Goal: Task Accomplishment & Management: Use online tool/utility

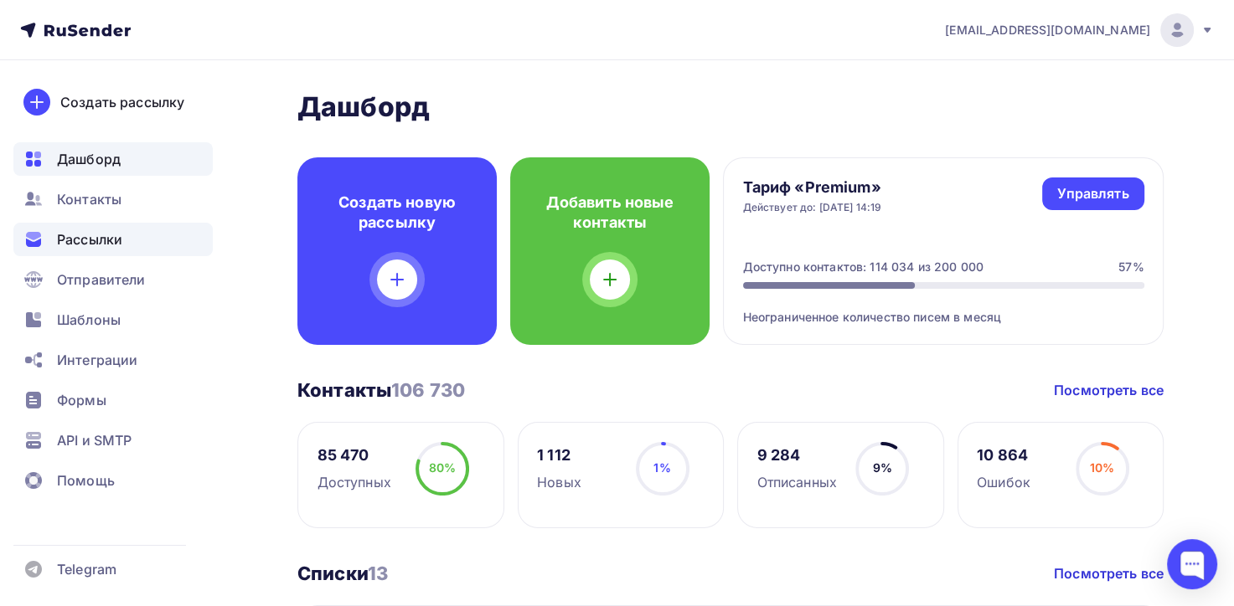
click at [105, 239] on span "Рассылки" at bounding box center [89, 239] width 65 height 20
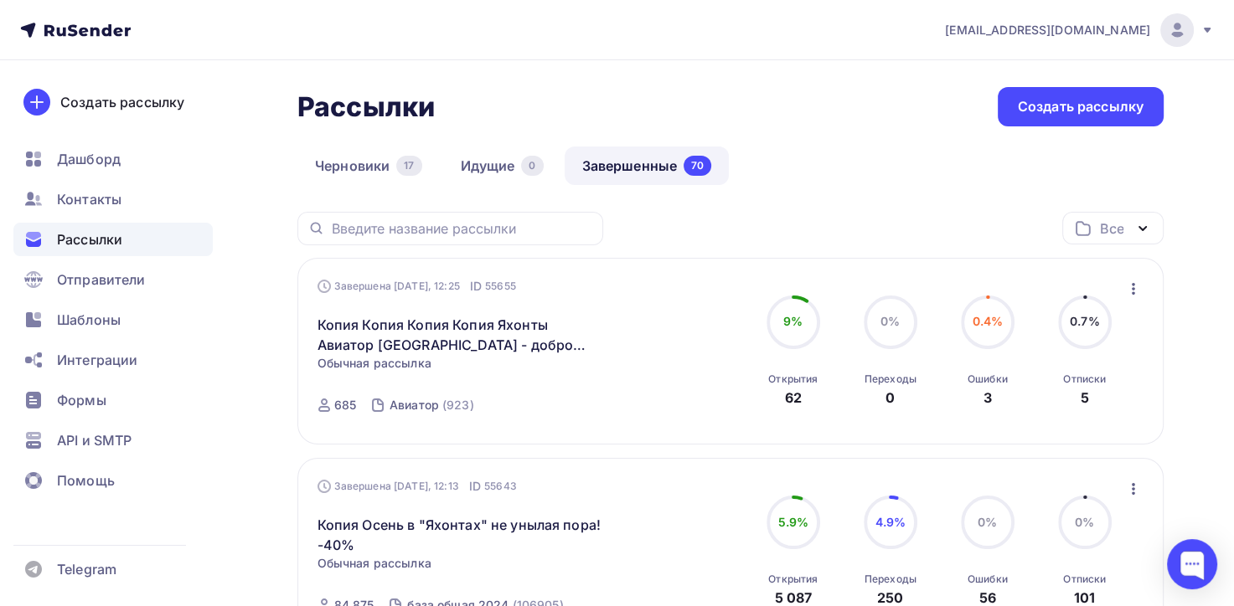
click at [607, 166] on link "Завершенные 70" at bounding box center [647, 166] width 165 height 39
click at [1090, 107] on div "Создать рассылку" at bounding box center [1081, 106] width 126 height 19
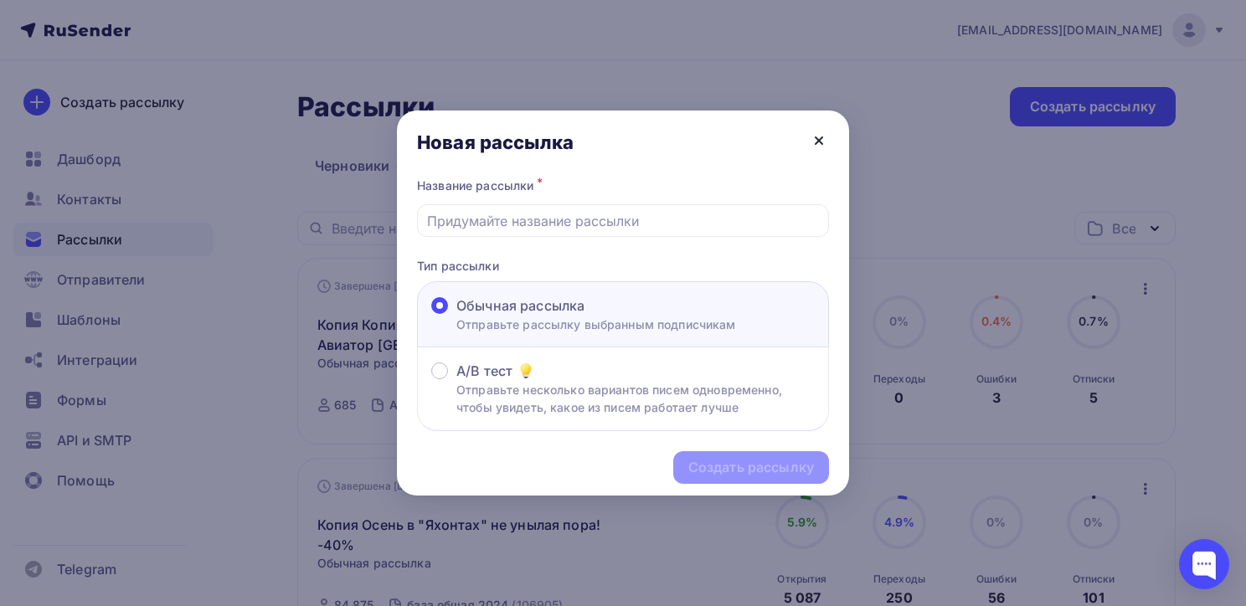
click at [822, 144] on icon at bounding box center [819, 140] width 7 height 7
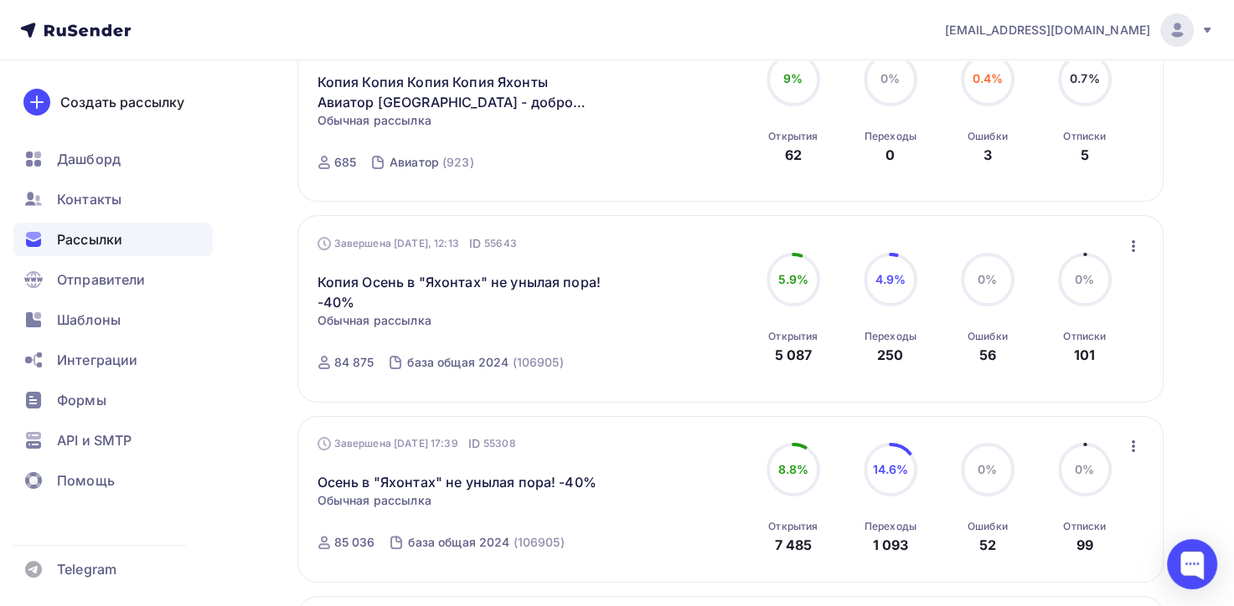
scroll to position [251, 0]
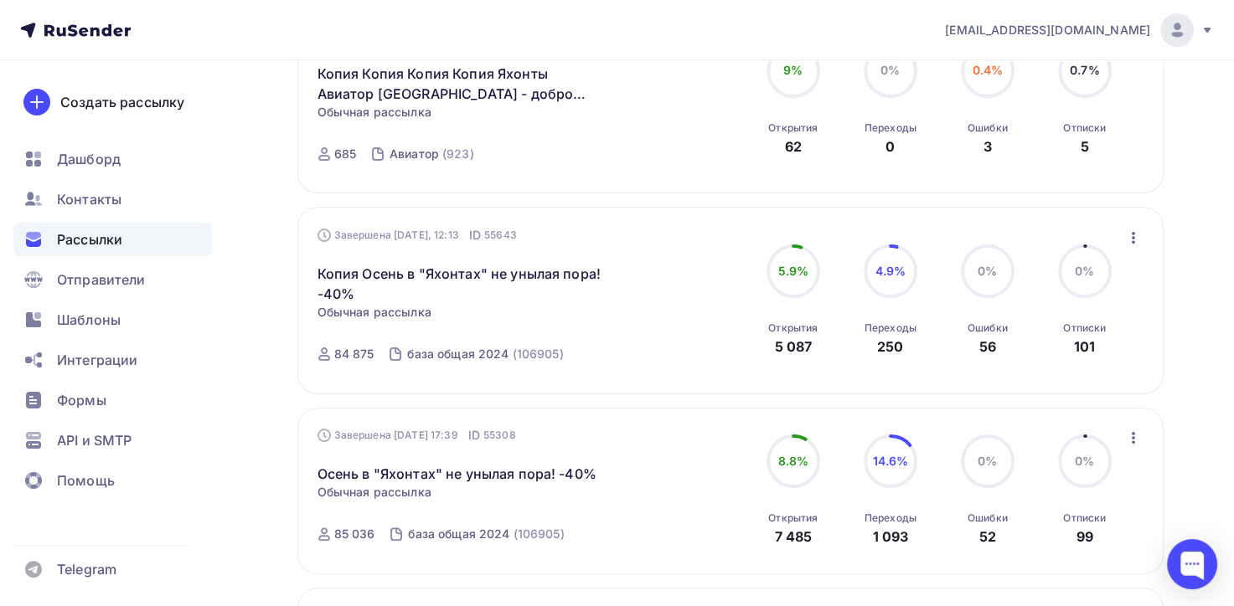
click at [1133, 240] on icon "button" at bounding box center [1133, 238] width 3 height 12
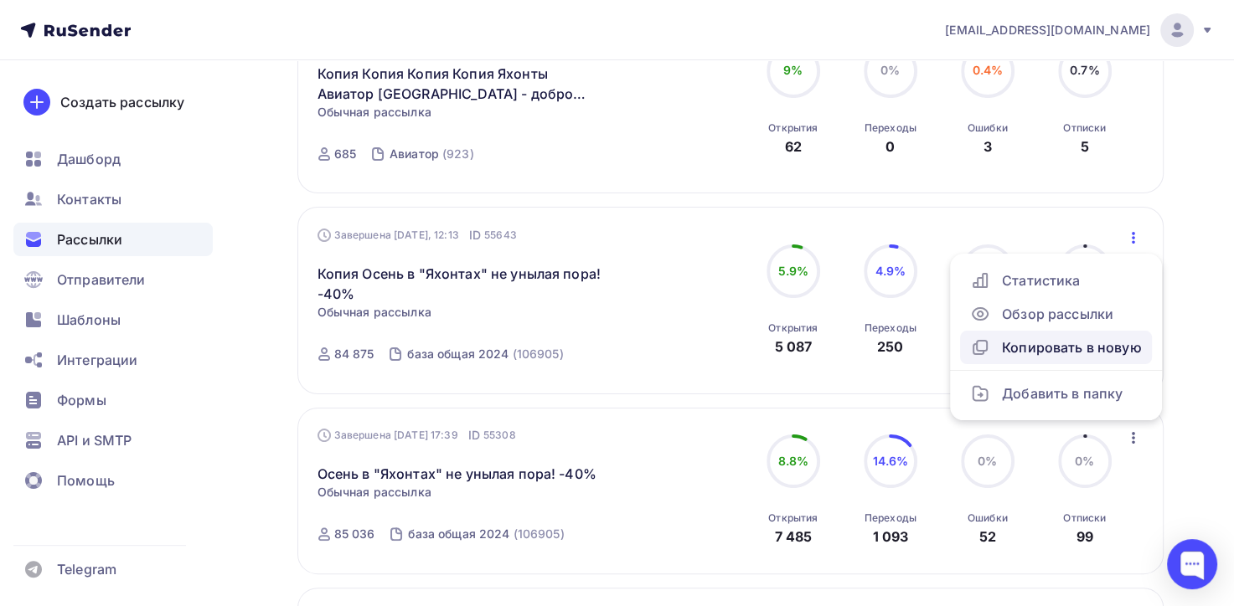
click at [1059, 353] on div "Копировать в новую" at bounding box center [1056, 348] width 172 height 20
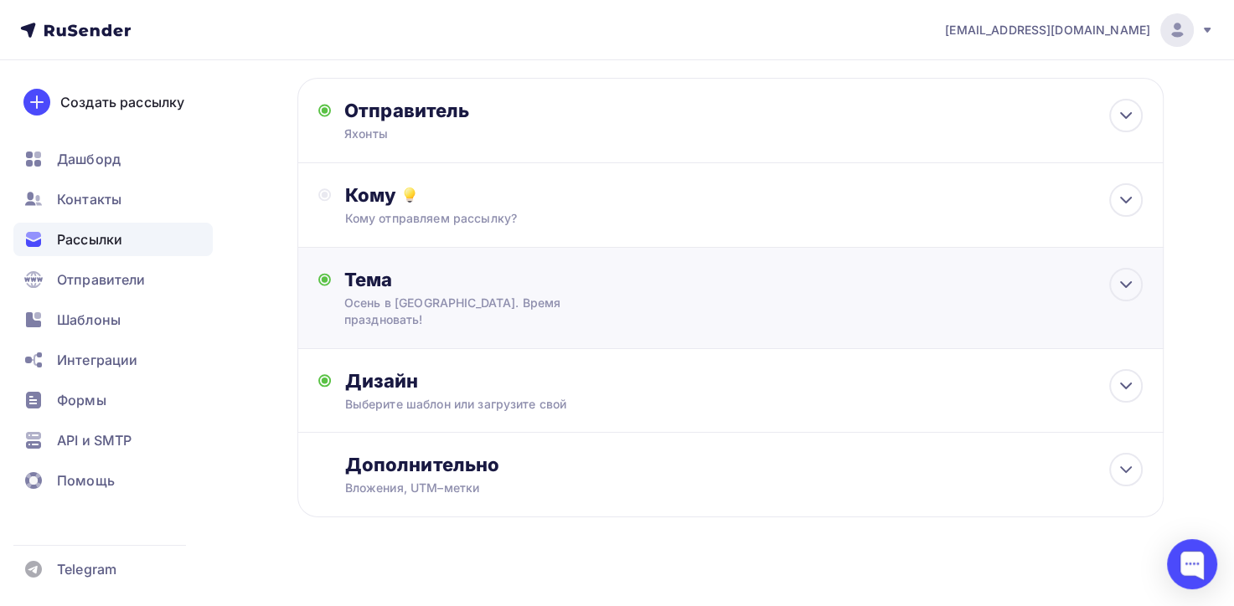
scroll to position [104, 0]
click at [1129, 375] on icon at bounding box center [1126, 385] width 20 height 20
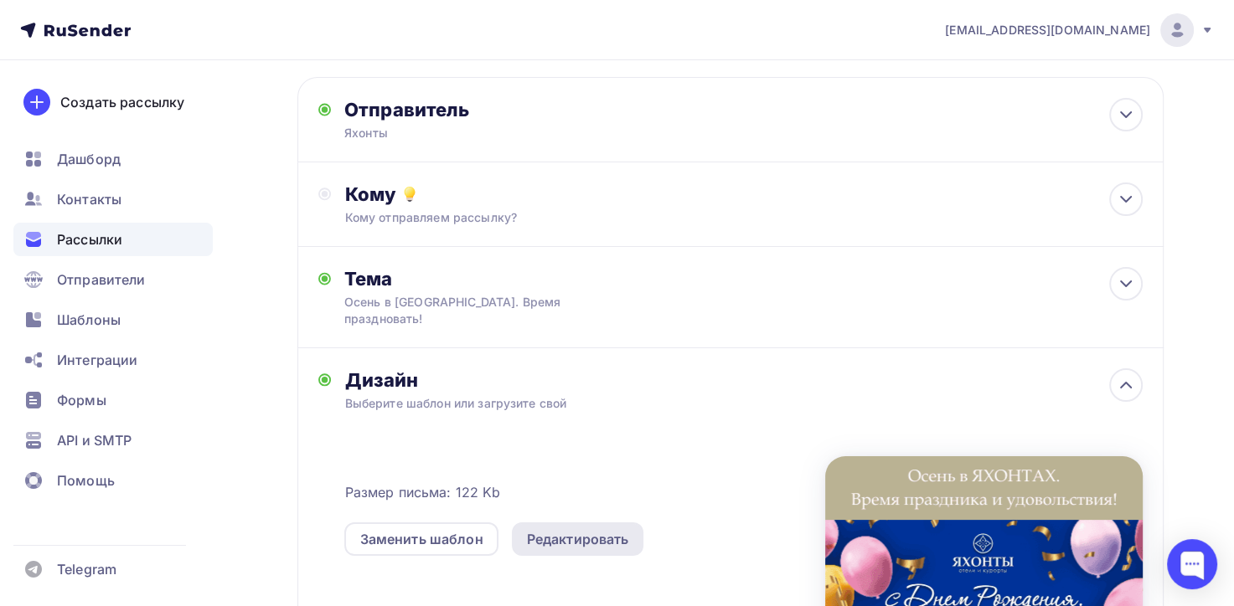
click at [578, 529] on div "Редактировать" at bounding box center [578, 539] width 102 height 20
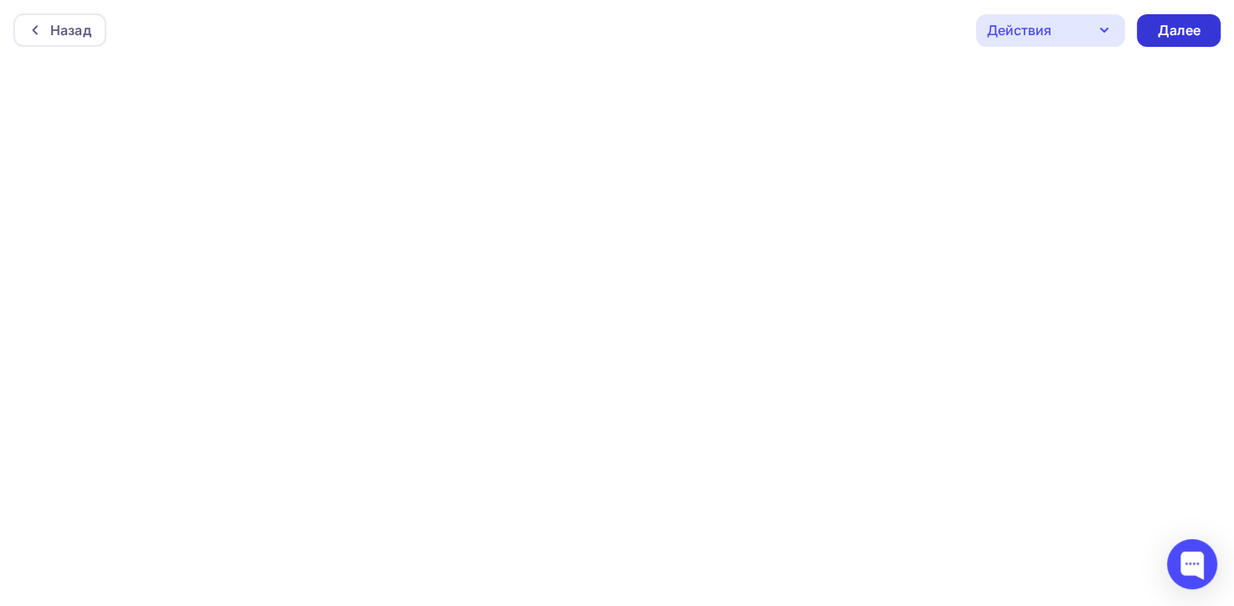
click at [1199, 40] on div "Далее" at bounding box center [1179, 30] width 84 height 33
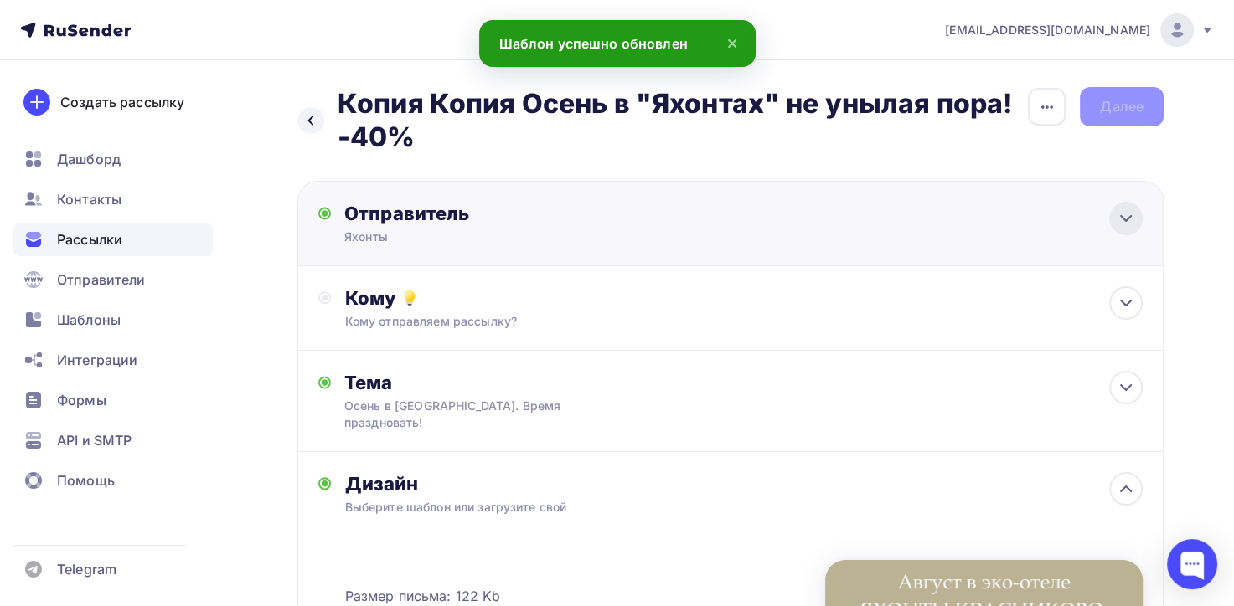
click at [1126, 219] on icon at bounding box center [1126, 218] width 10 height 5
type input "Яхонты"
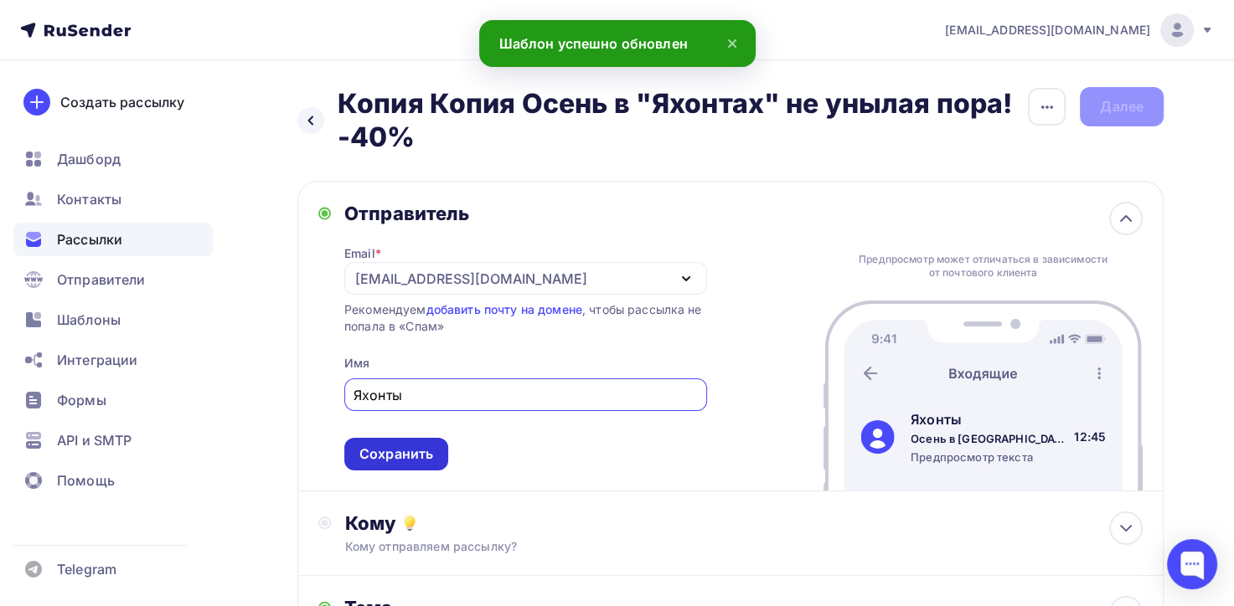
click at [405, 451] on div "Сохранить" at bounding box center [396, 454] width 74 height 19
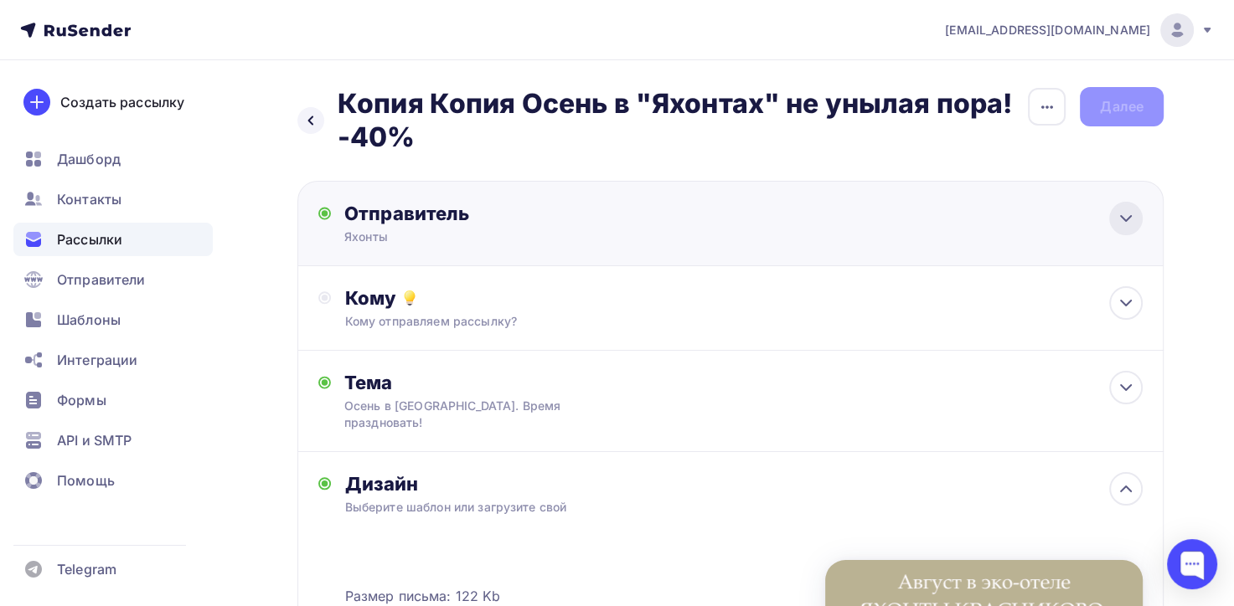
click at [1123, 221] on icon at bounding box center [1126, 219] width 20 height 20
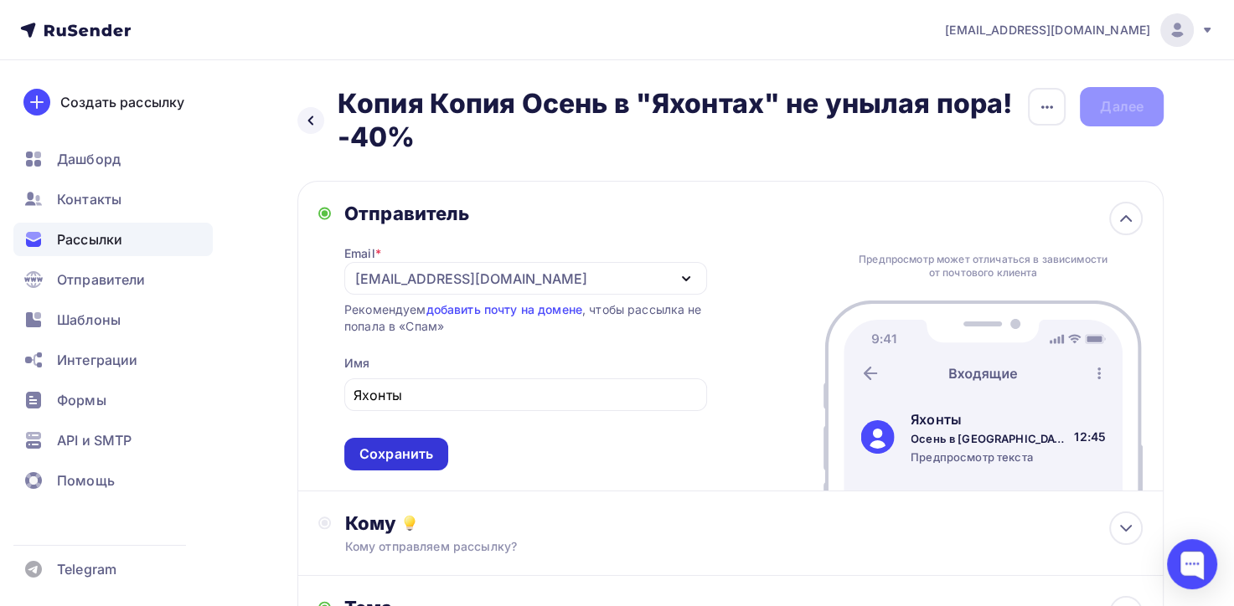
click at [392, 454] on div "Сохранить" at bounding box center [396, 454] width 74 height 19
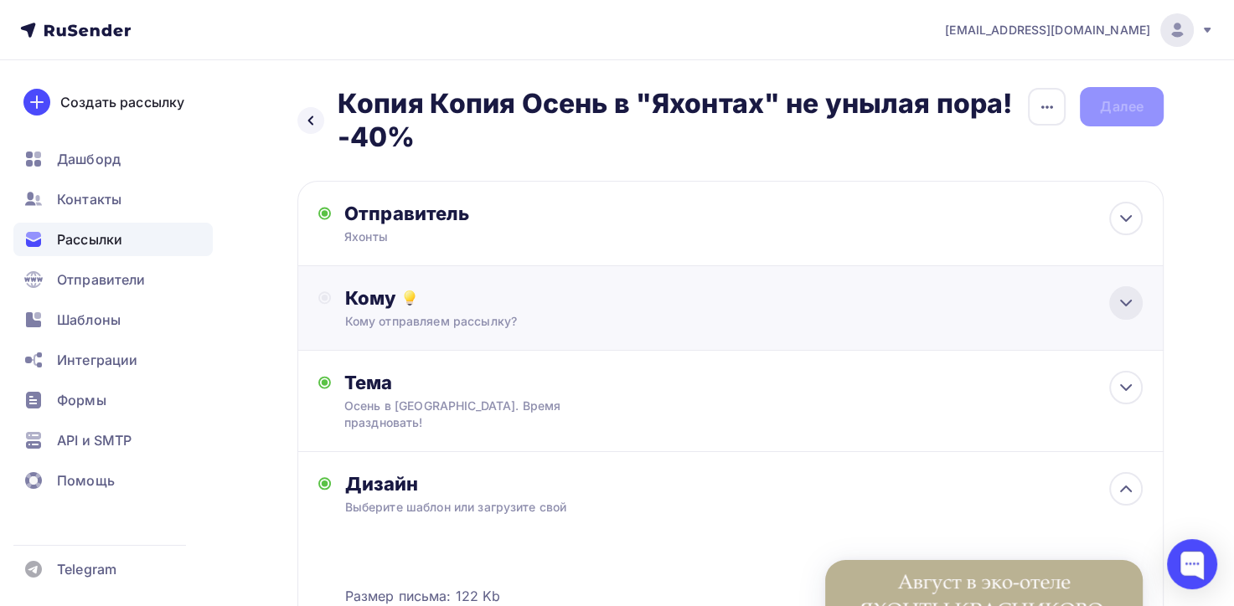
click at [1127, 318] on div at bounding box center [1126, 303] width 34 height 34
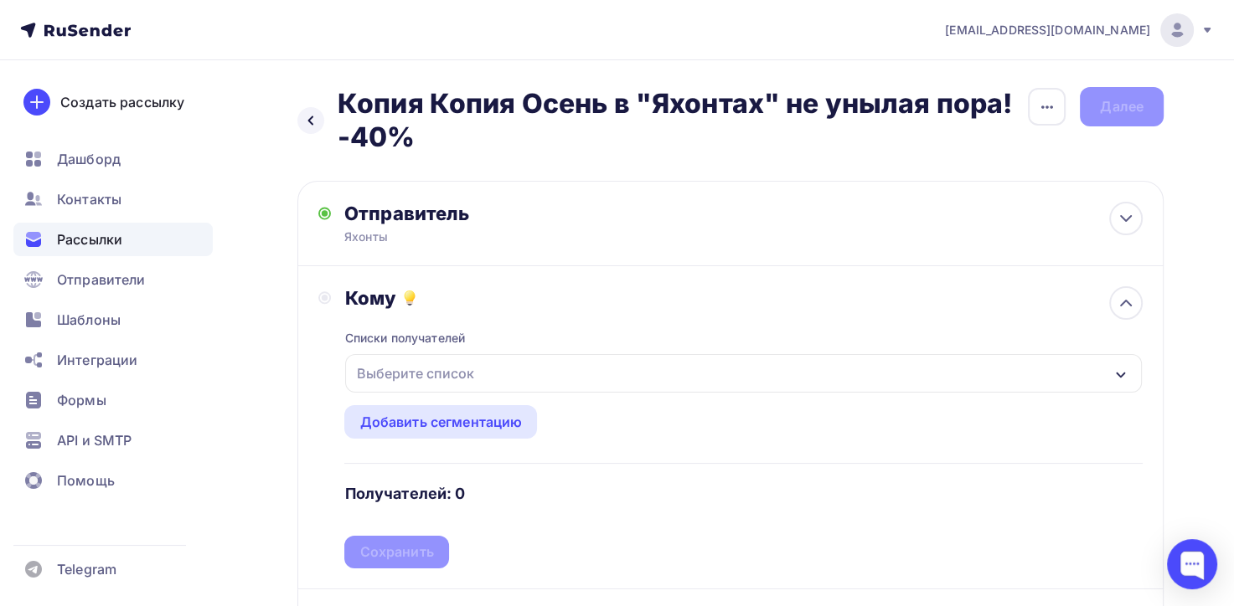
click at [1119, 376] on icon "button" at bounding box center [1120, 375] width 13 height 13
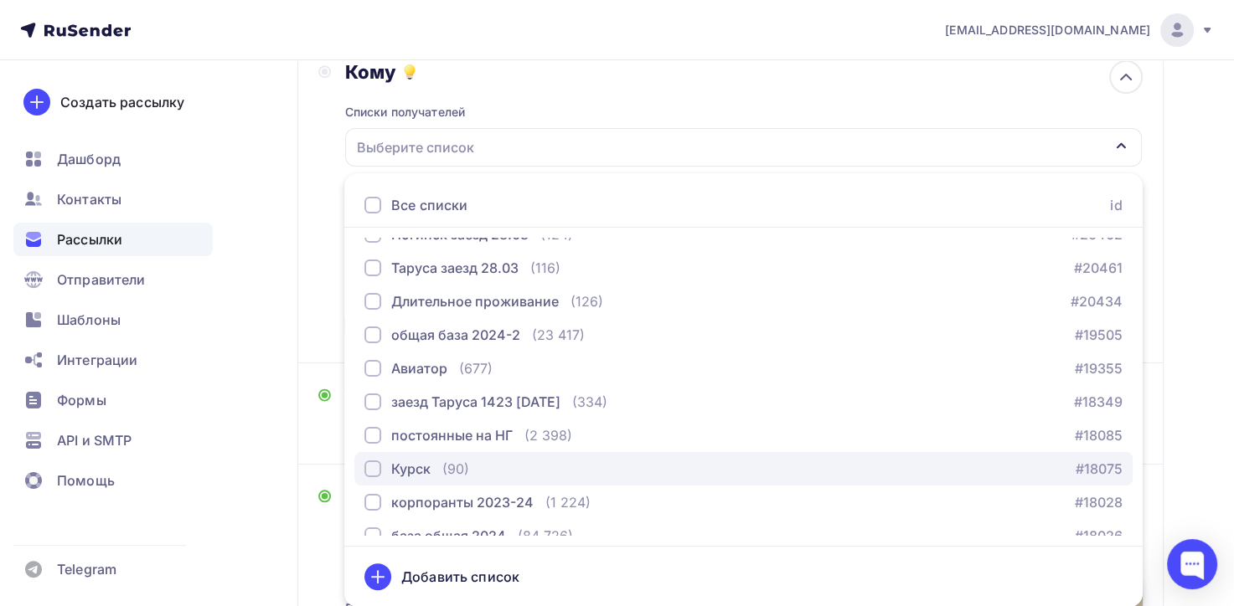
scroll to position [70, 0]
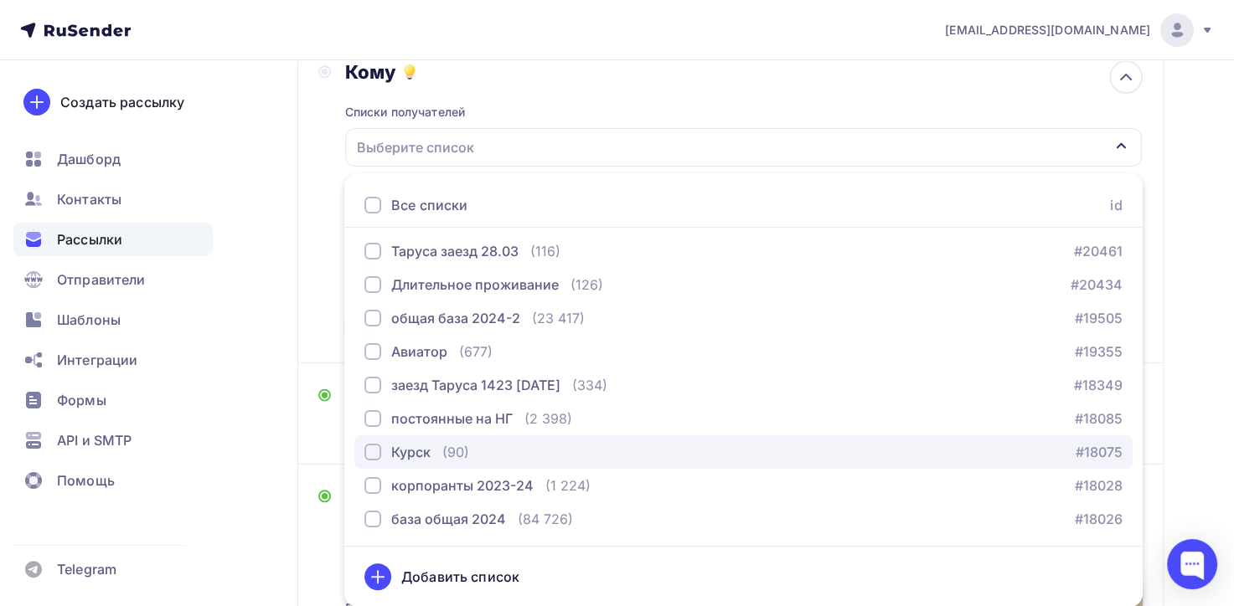
click at [376, 452] on div "button" at bounding box center [372, 452] width 17 height 17
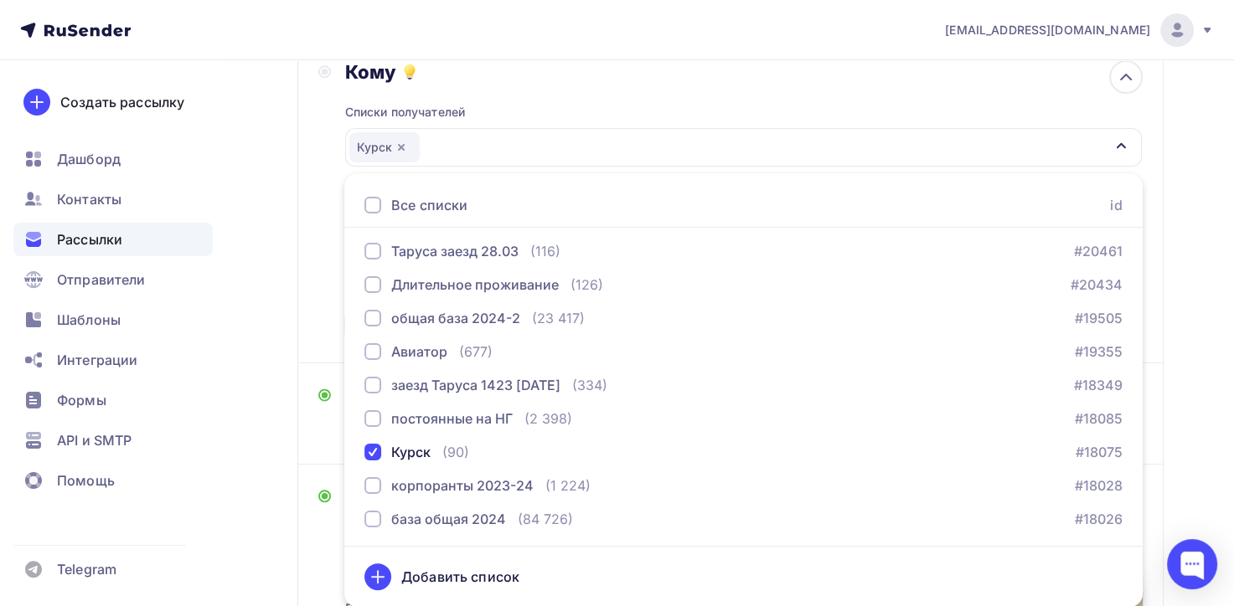
click at [255, 539] on div "Назад Копия Копия Осень в "Яхонтах" не унылая пора! -40% Копия Копия Осень в "Я…" at bounding box center [617, 431] width 1234 height 1194
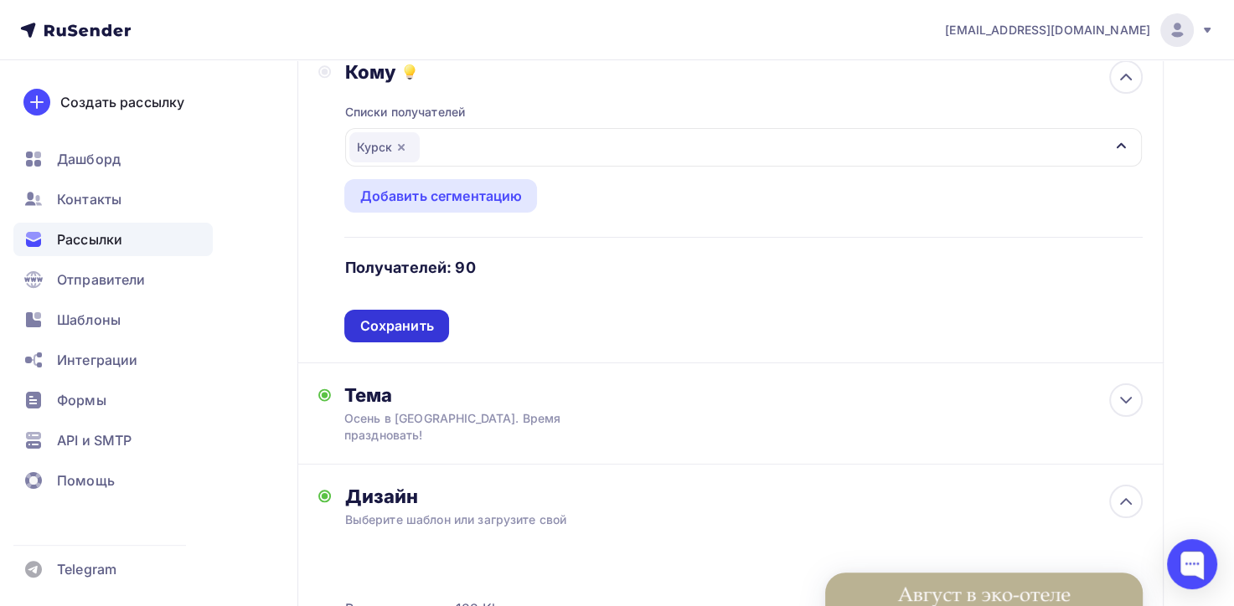
click at [412, 321] on div "Сохранить" at bounding box center [396, 326] width 74 height 19
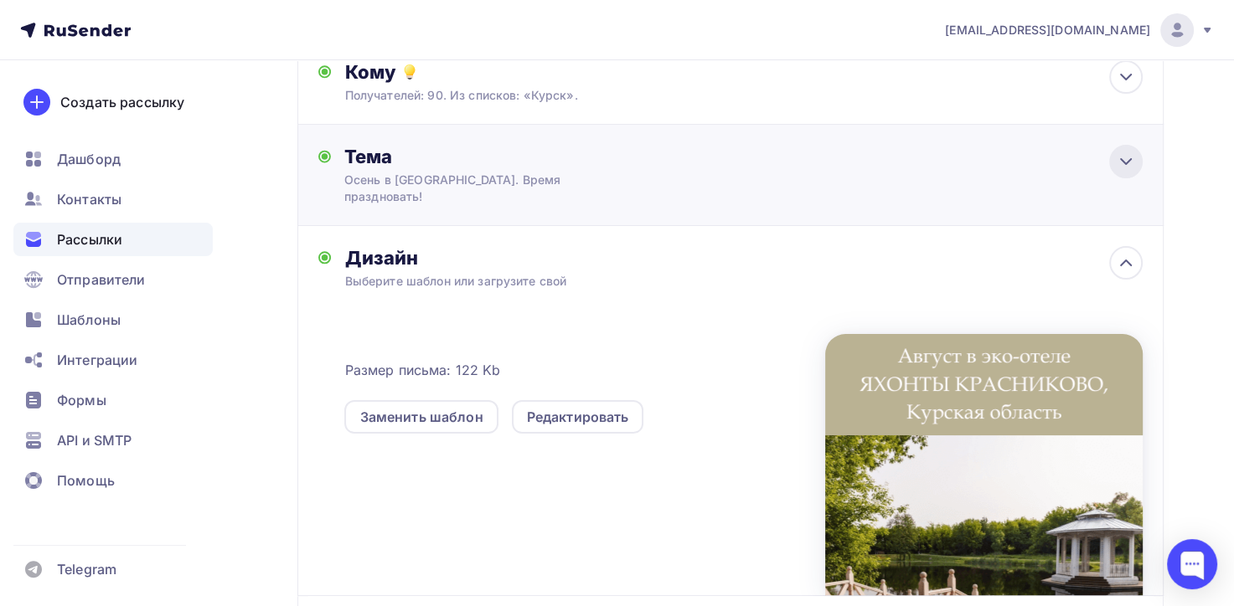
click at [1128, 152] on icon at bounding box center [1126, 162] width 20 height 20
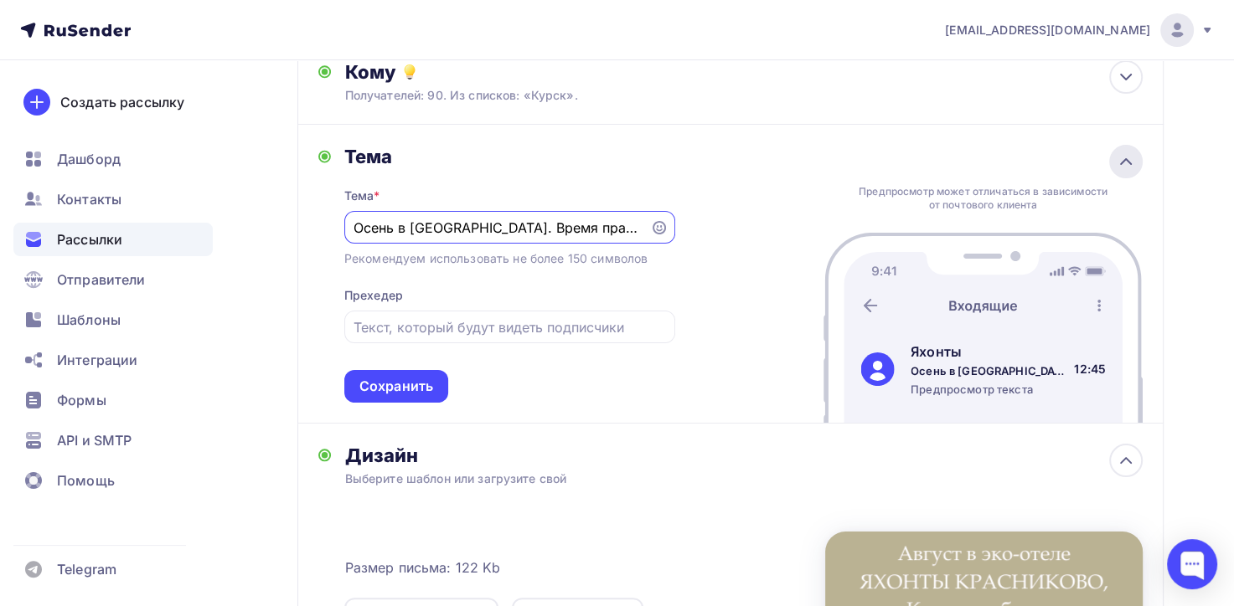
scroll to position [0, 0]
drag, startPoint x: 610, startPoint y: 235, endPoint x: 307, endPoint y: 235, distance: 302.4
click at [307, 235] on div "Тема Тема * Осень в [GEOGRAPHIC_DATA]. Время праздновать! Рекомендуем использов…" at bounding box center [730, 275] width 866 height 300
click at [414, 228] on input "[PERSON_NAME] в ЯХОНТЫ КРАСНИКОВО!" at bounding box center [496, 229] width 286 height 20
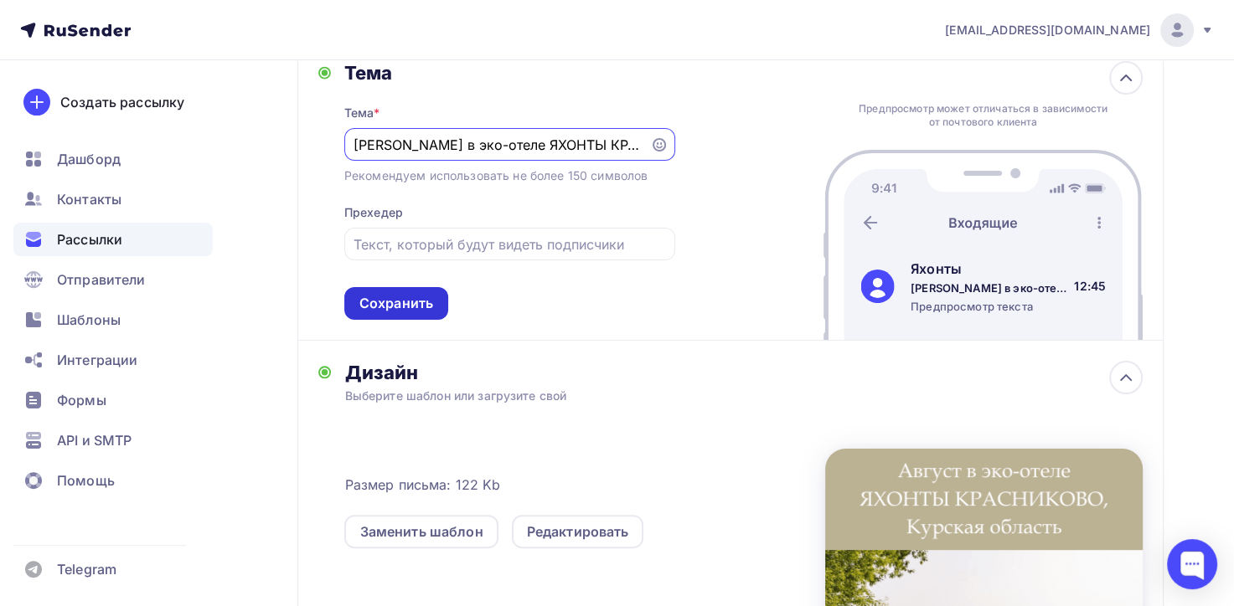
type input "[PERSON_NAME] в эко-отеле ЯХОНТЫ КРАСНИКОВО!"
click at [382, 301] on div "Сохранить" at bounding box center [396, 303] width 74 height 19
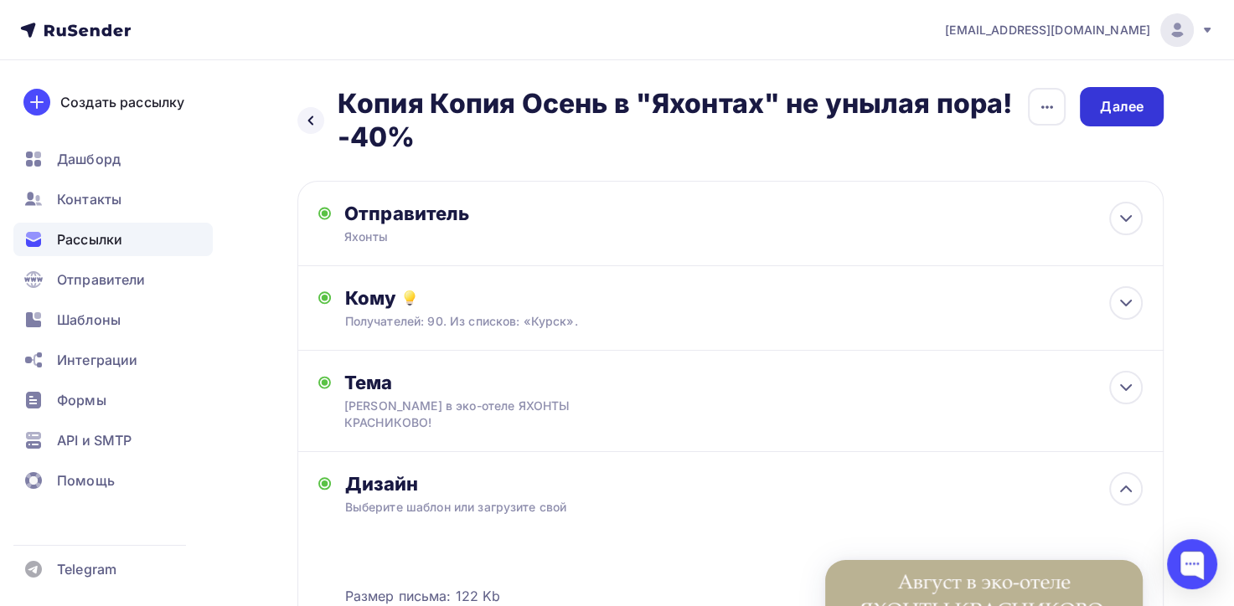
click at [1124, 96] on div "Далее" at bounding box center [1122, 106] width 84 height 39
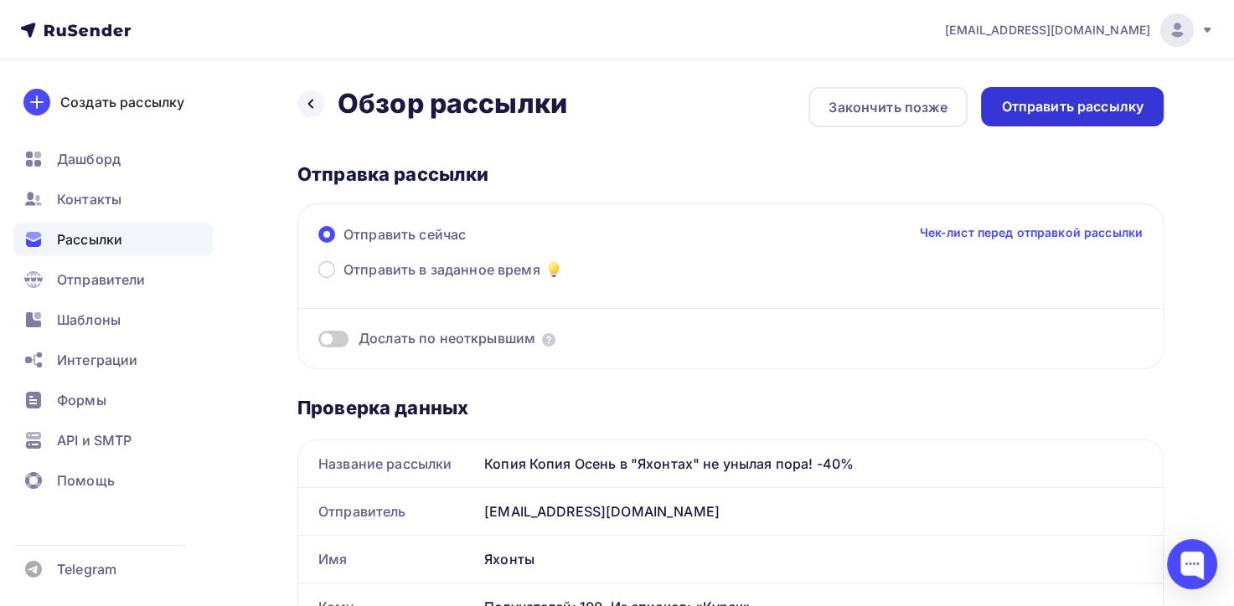
click at [1130, 107] on div "Отправить рассылку" at bounding box center [1072, 106] width 142 height 19
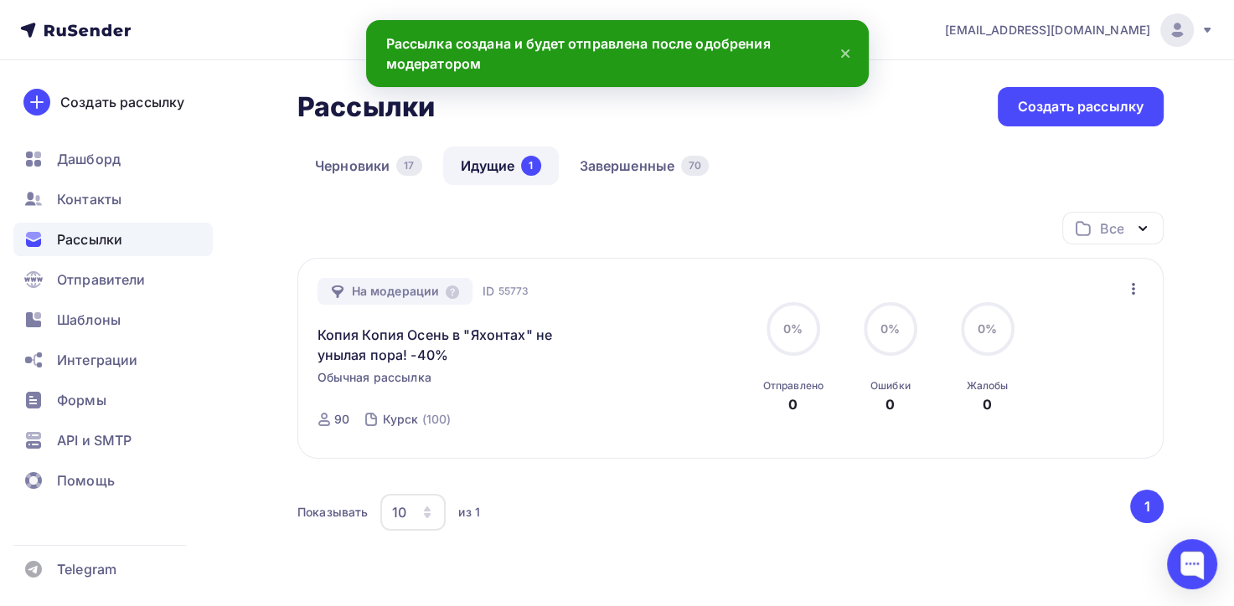
click at [1133, 286] on icon "button" at bounding box center [1133, 289] width 3 height 12
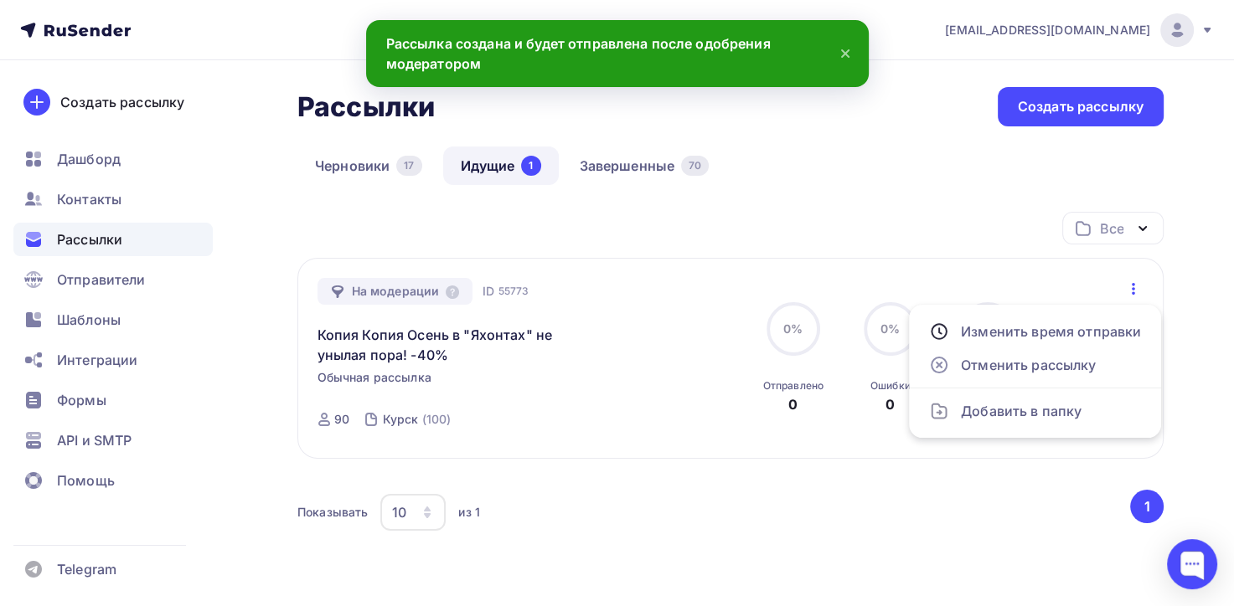
click at [921, 212] on div "Все Все папки Создать новую папку" at bounding box center [730, 235] width 866 height 46
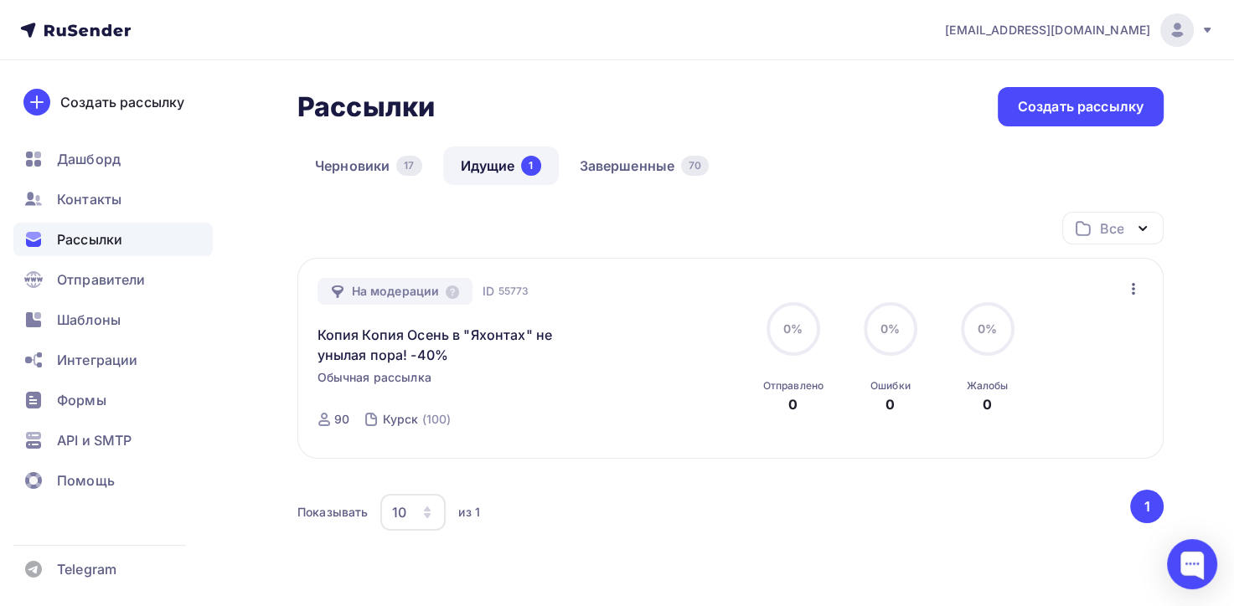
click at [1134, 284] on icon "button" at bounding box center [1133, 289] width 20 height 20
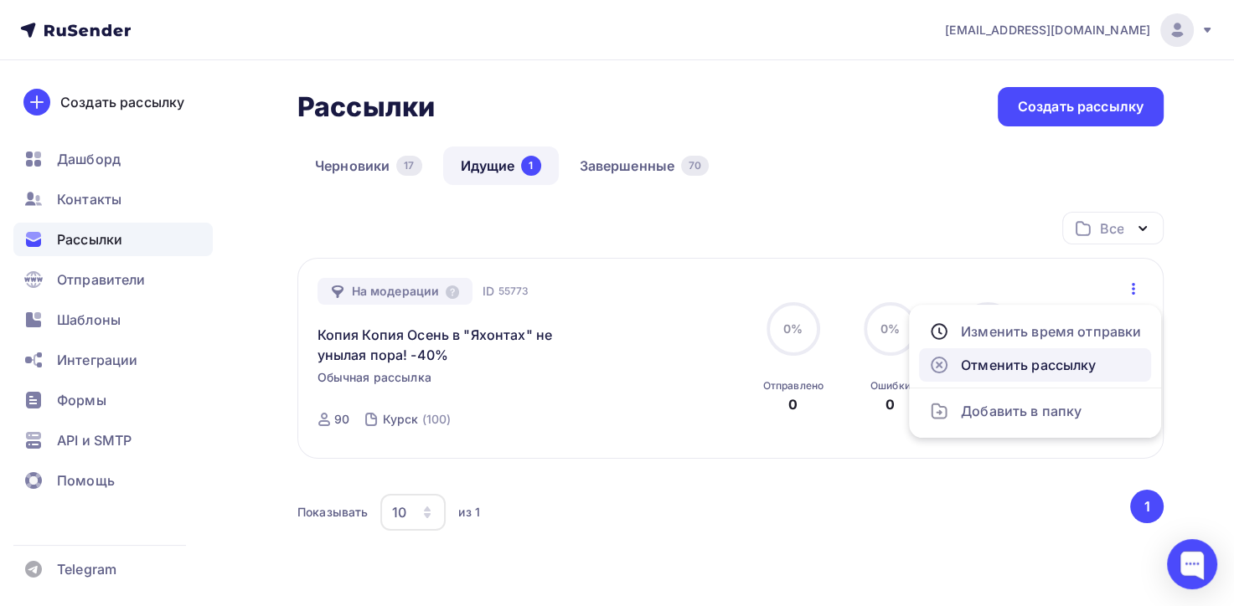
click at [995, 371] on div "Отменить рассылку" at bounding box center [1035, 365] width 212 height 20
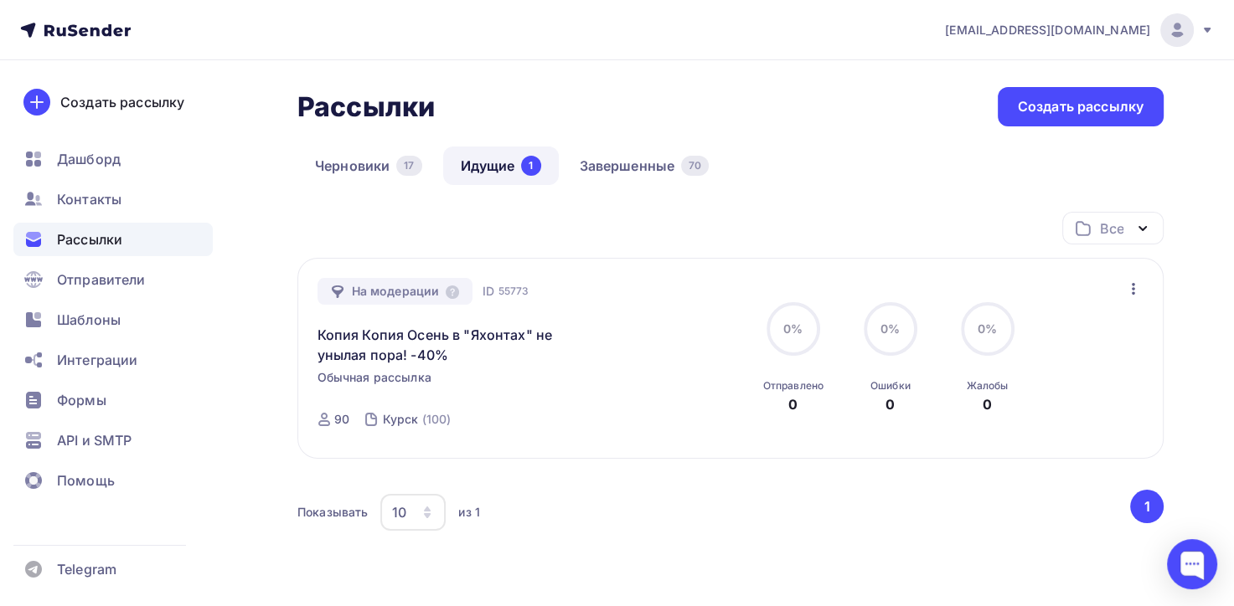
click at [1129, 291] on icon "button" at bounding box center [1133, 289] width 20 height 20
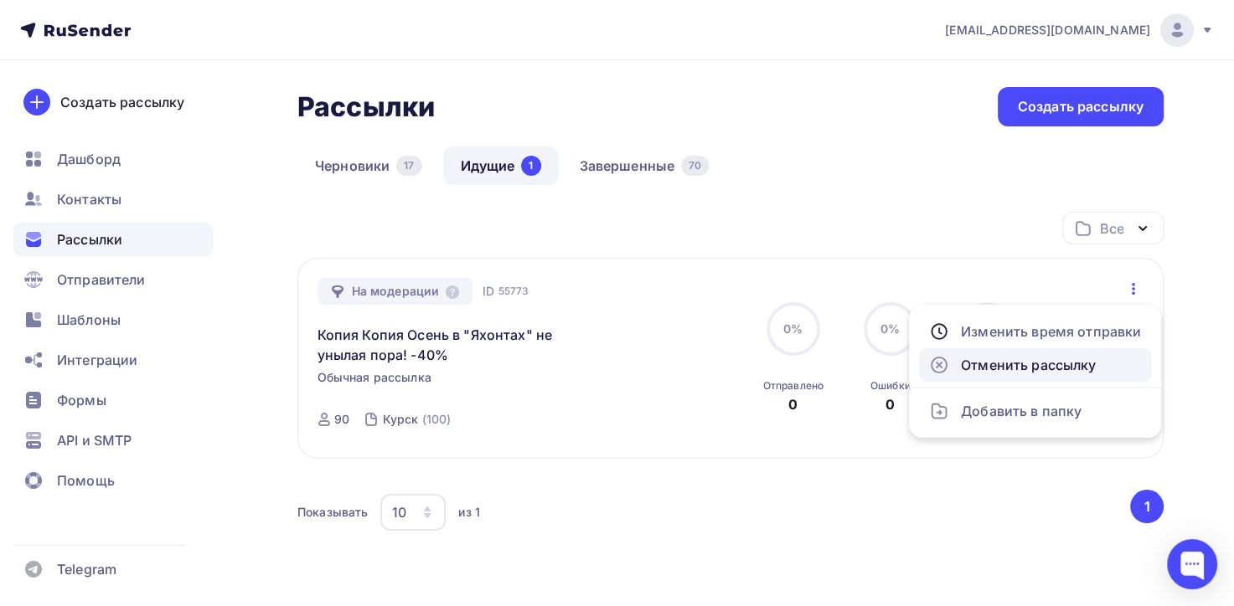
click at [967, 367] on div "Отменить рассылку" at bounding box center [1035, 365] width 212 height 20
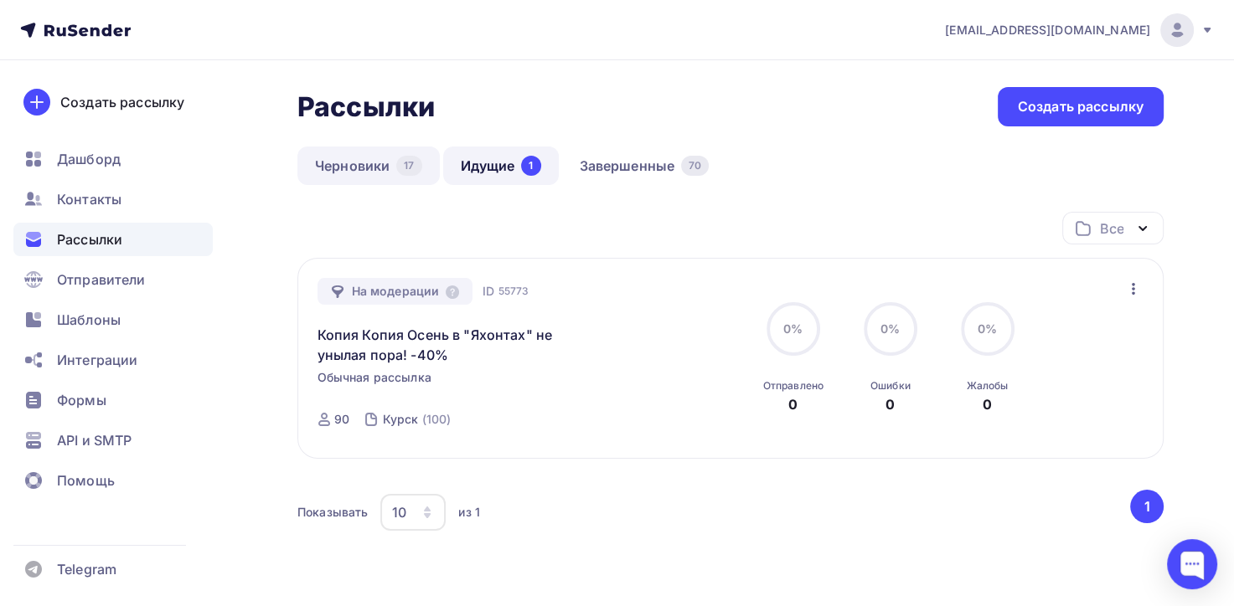
click at [336, 167] on link "Черновики 17" at bounding box center [368, 166] width 142 height 39
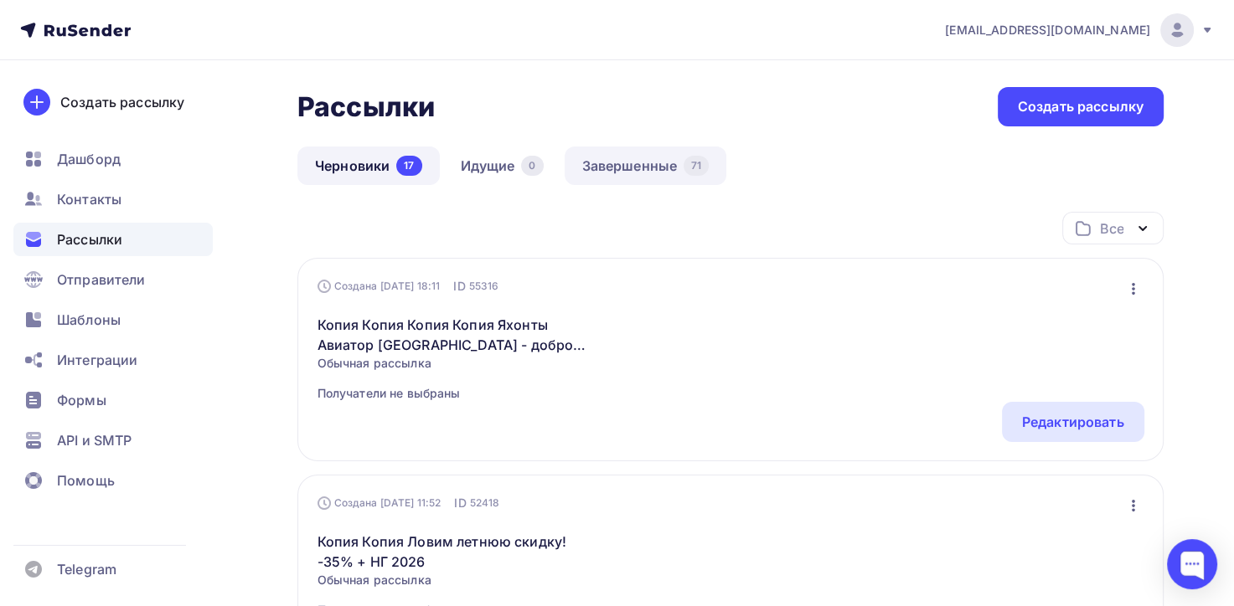
click at [616, 164] on link "Завершенные 71" at bounding box center [646, 166] width 162 height 39
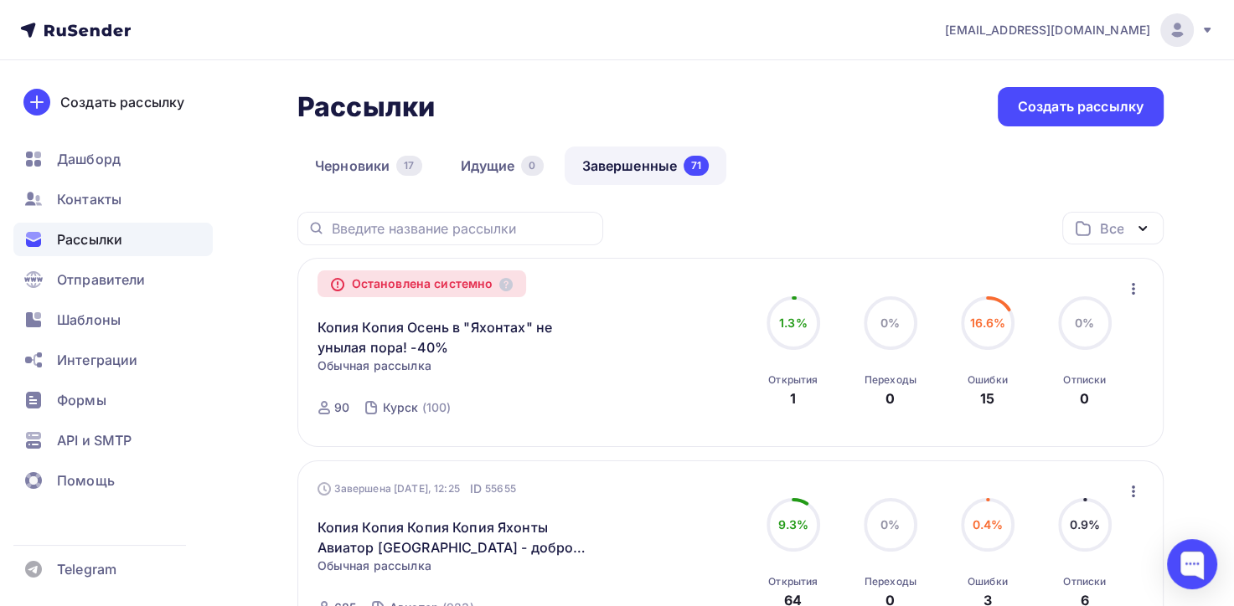
click at [1132, 288] on icon "button" at bounding box center [1133, 289] width 3 height 12
click at [1110, 338] on div "Копировать в новую" at bounding box center [1056, 332] width 172 height 20
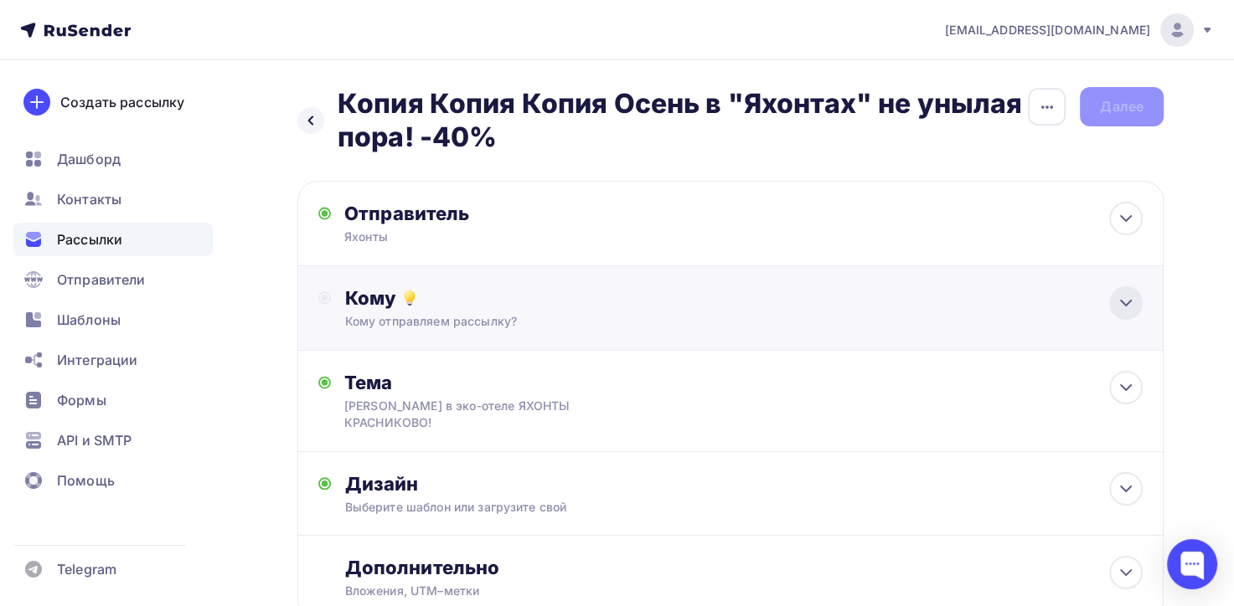
click at [1127, 307] on icon at bounding box center [1126, 303] width 20 height 20
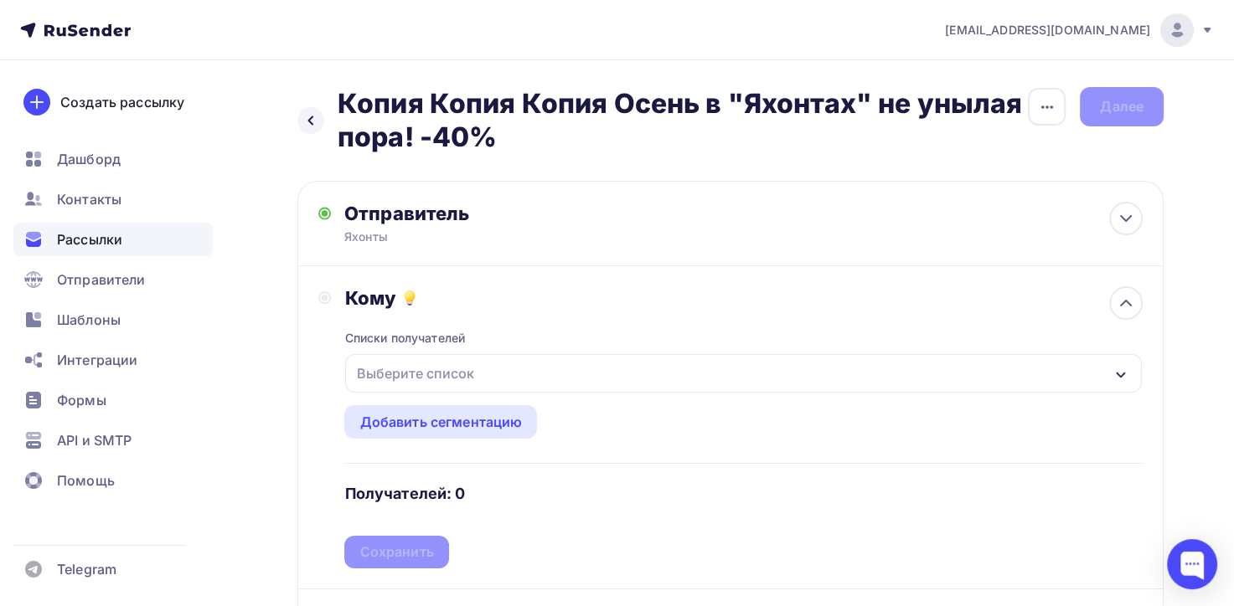
click at [1119, 370] on icon "button" at bounding box center [1120, 375] width 13 height 13
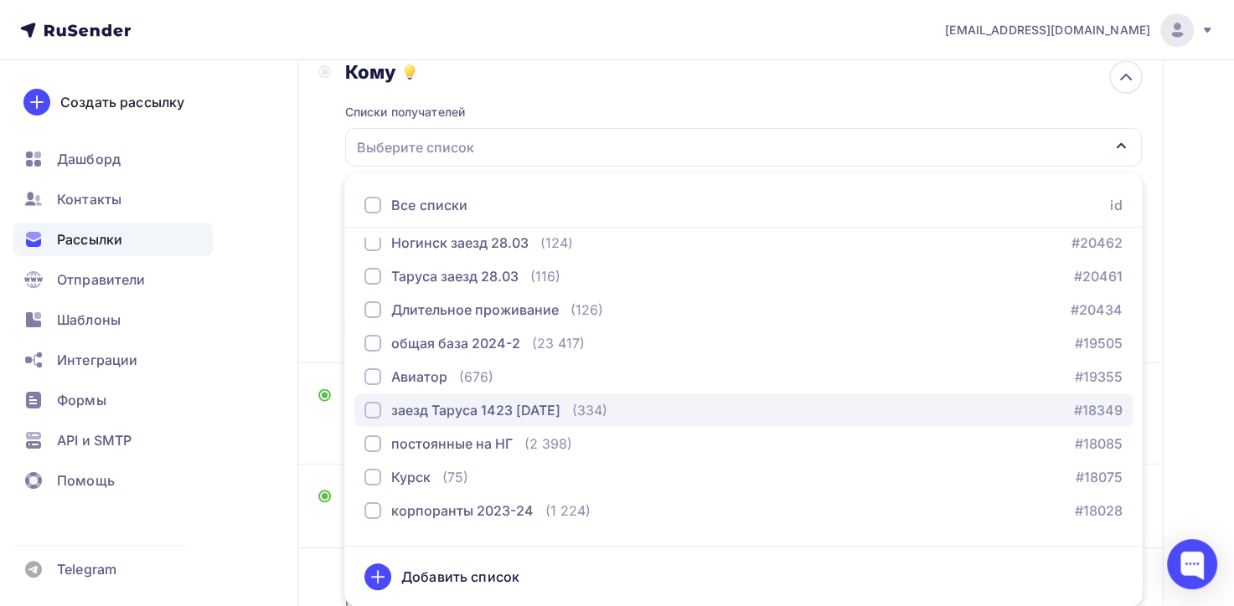
scroll to position [70, 0]
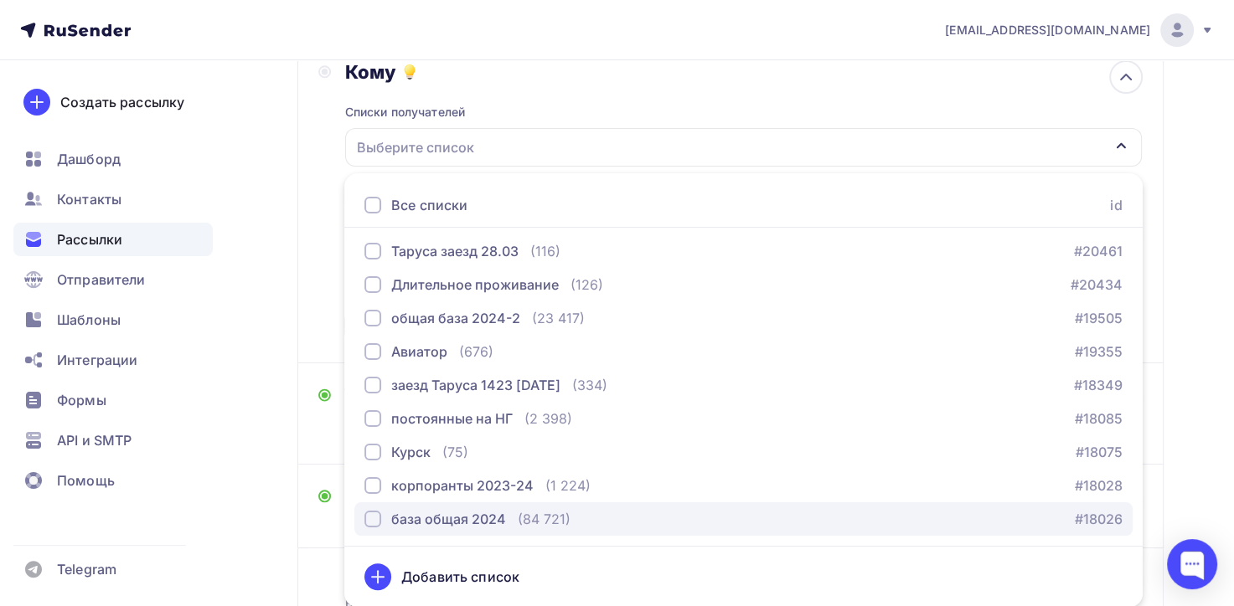
click at [381, 515] on div "база общая 2024" at bounding box center [435, 519] width 142 height 20
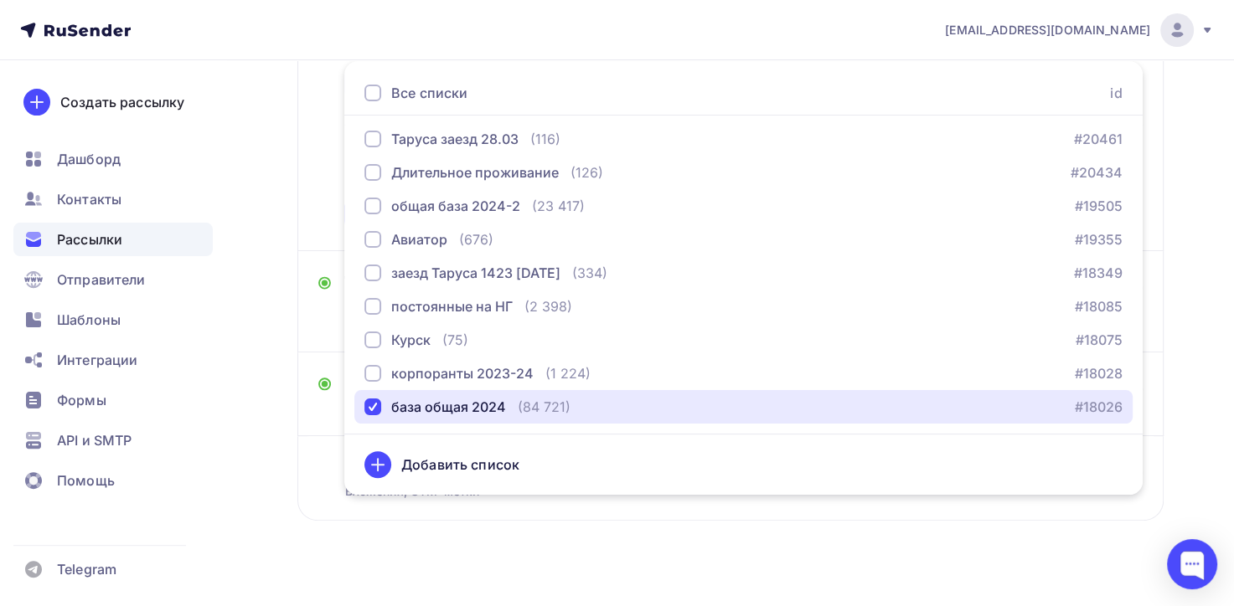
scroll to position [343, 0]
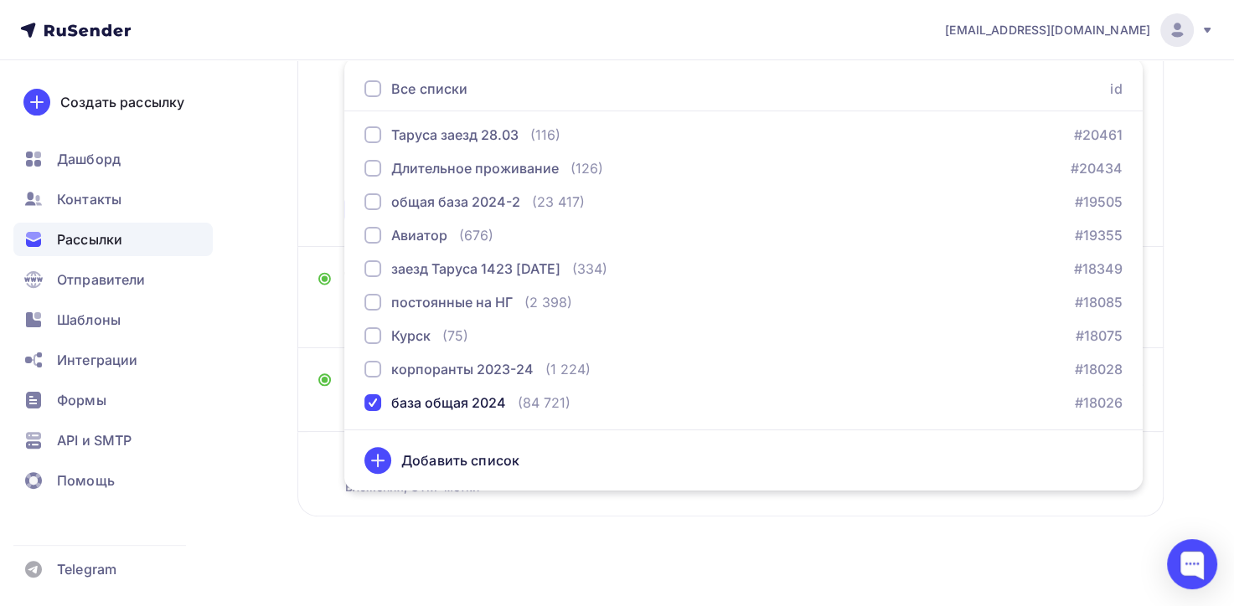
click at [251, 531] on div "Назад Копия Копия Копия Осень в "Яхонтах" не унылая пора! -40% Копия Копия Копи…" at bounding box center [617, 171] width 1234 height 907
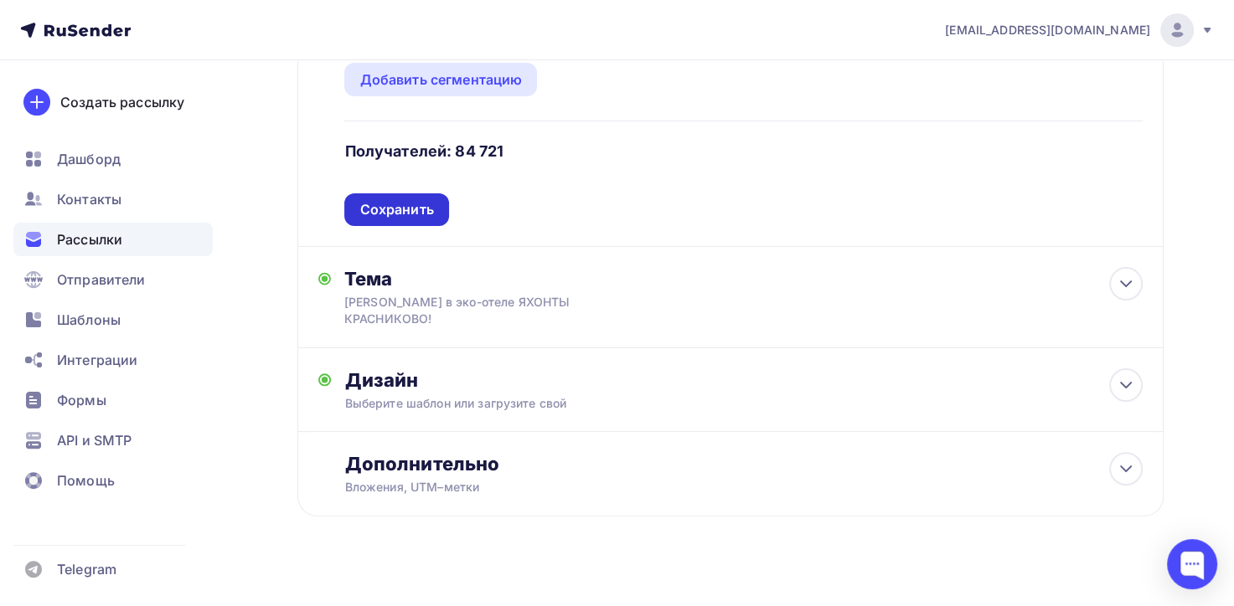
click at [390, 200] on div "Сохранить" at bounding box center [396, 209] width 74 height 19
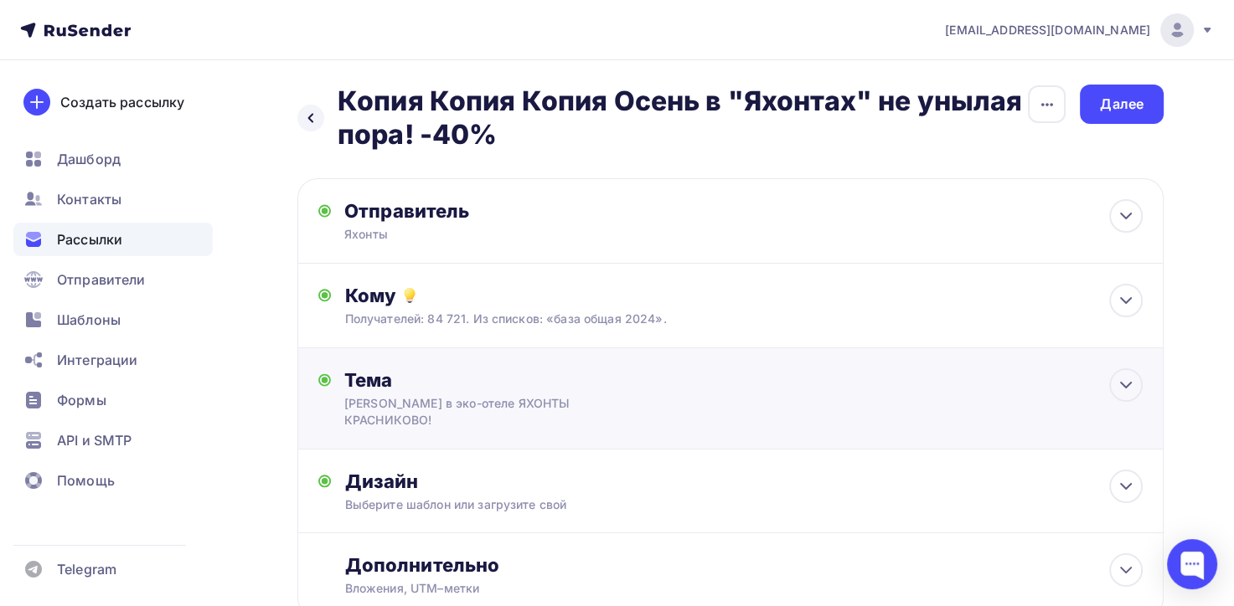
scroll to position [0, 0]
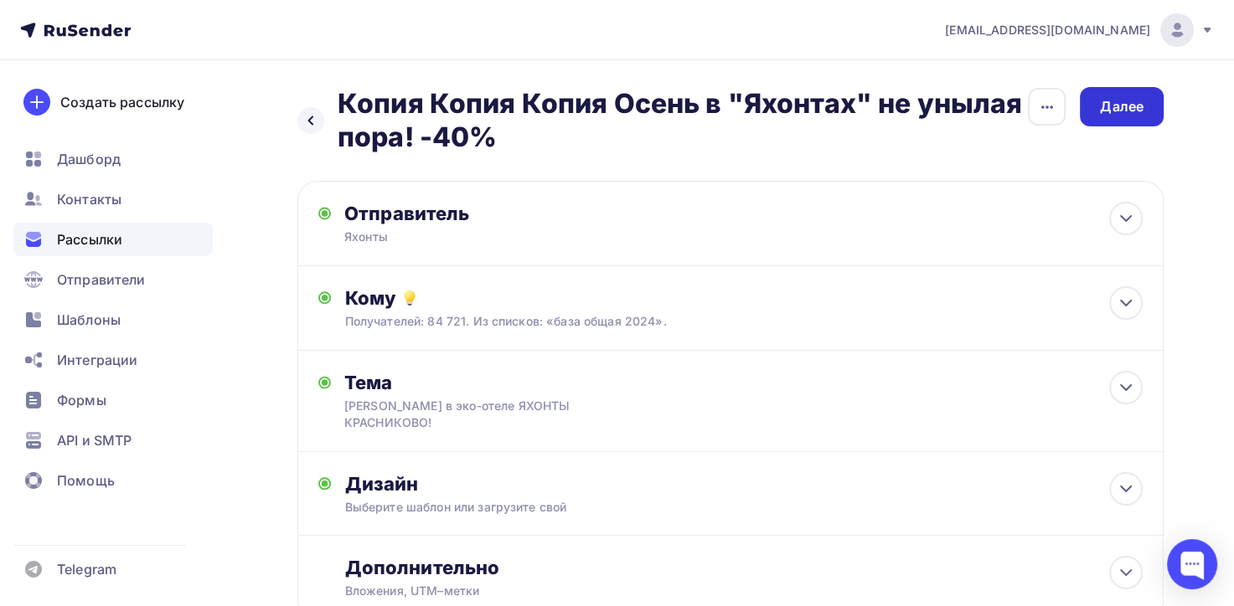
click at [1133, 114] on div "Далее" at bounding box center [1122, 106] width 44 height 19
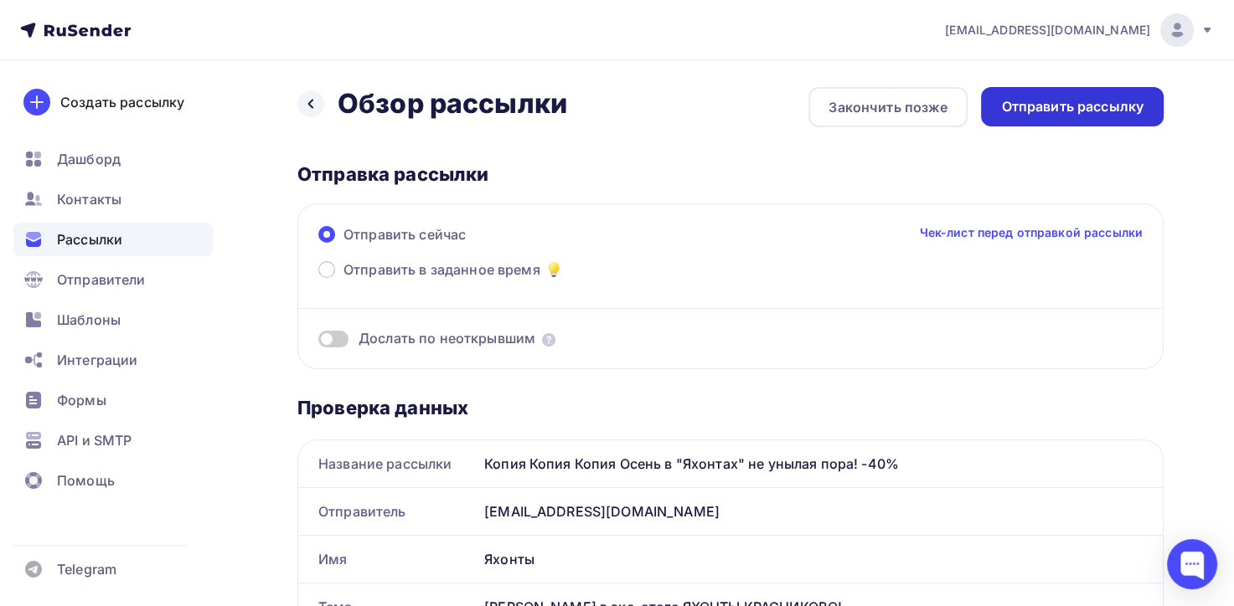
click at [1085, 107] on div "Отправить рассылку" at bounding box center [1072, 106] width 142 height 19
